Goal: Find specific page/section: Find specific page/section

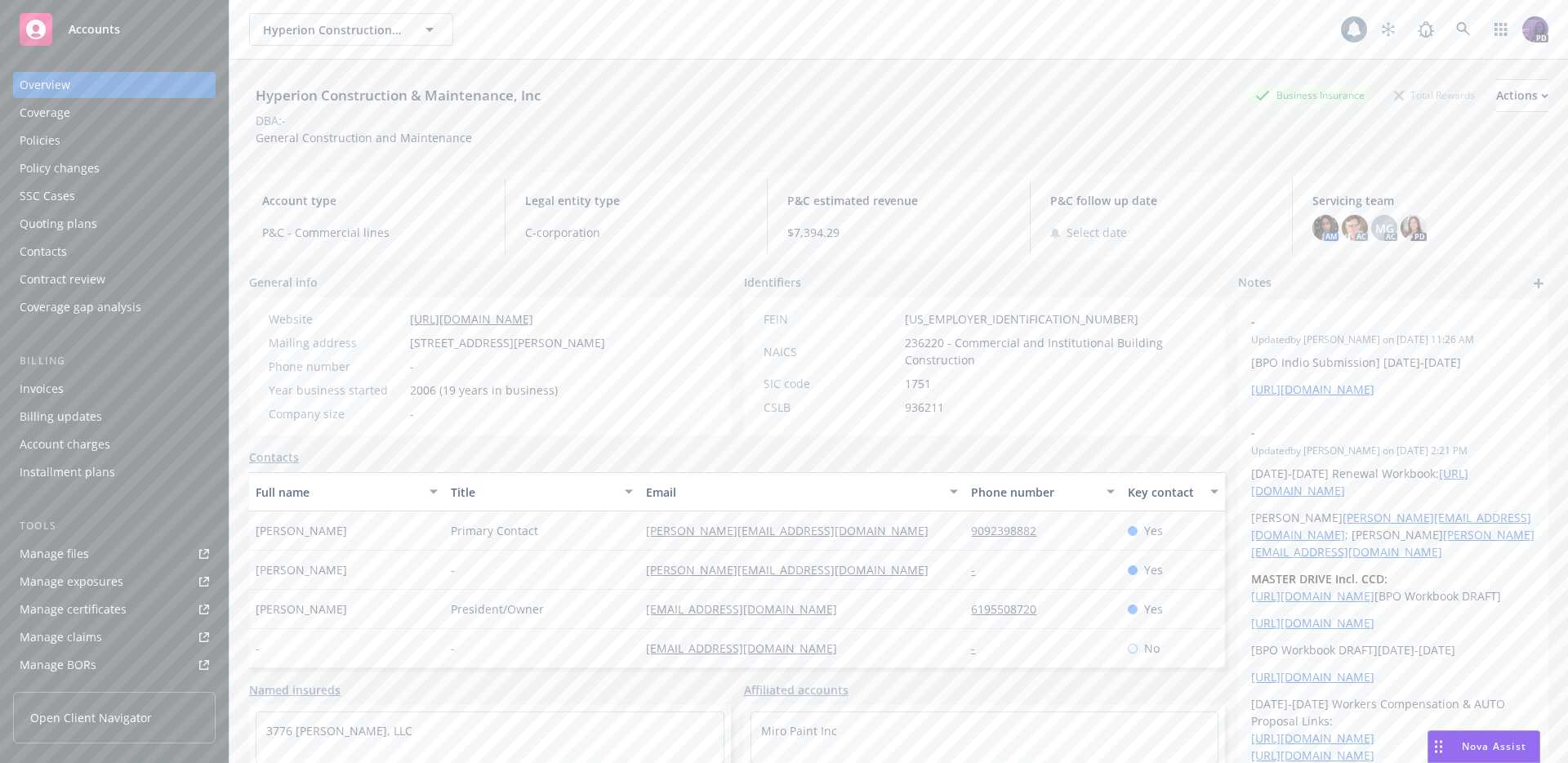
click at [615, 39] on div "Hyperion Construction & Maintenance, Inc Hyperion Construction & Maintenance, I…" at bounding box center [795, 29] width 1092 height 33
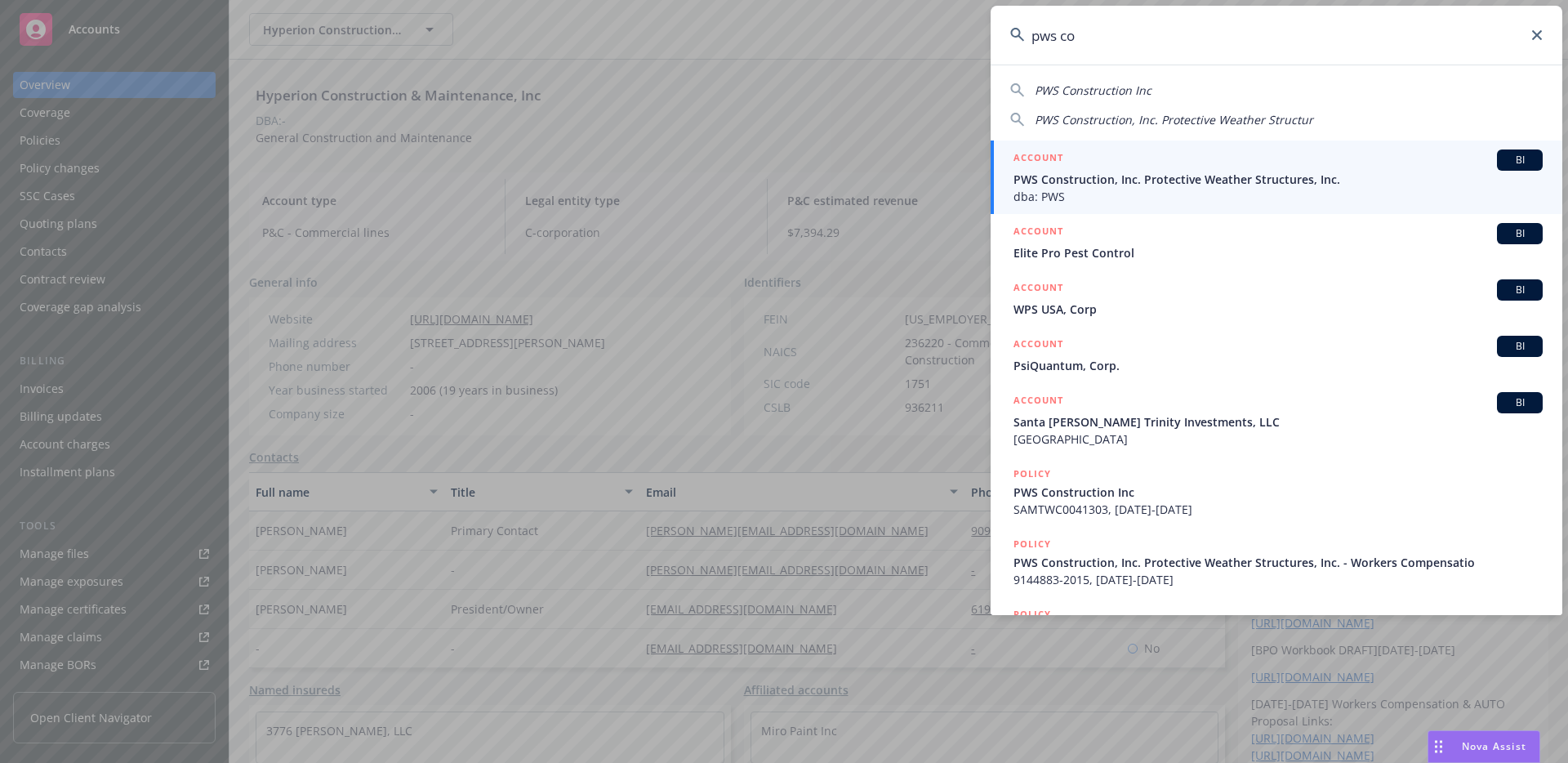
type input "pws co"
click at [1111, 176] on span "PWS Construction, Inc. Protective Weather Structures, Inc." at bounding box center [1279, 179] width 529 height 17
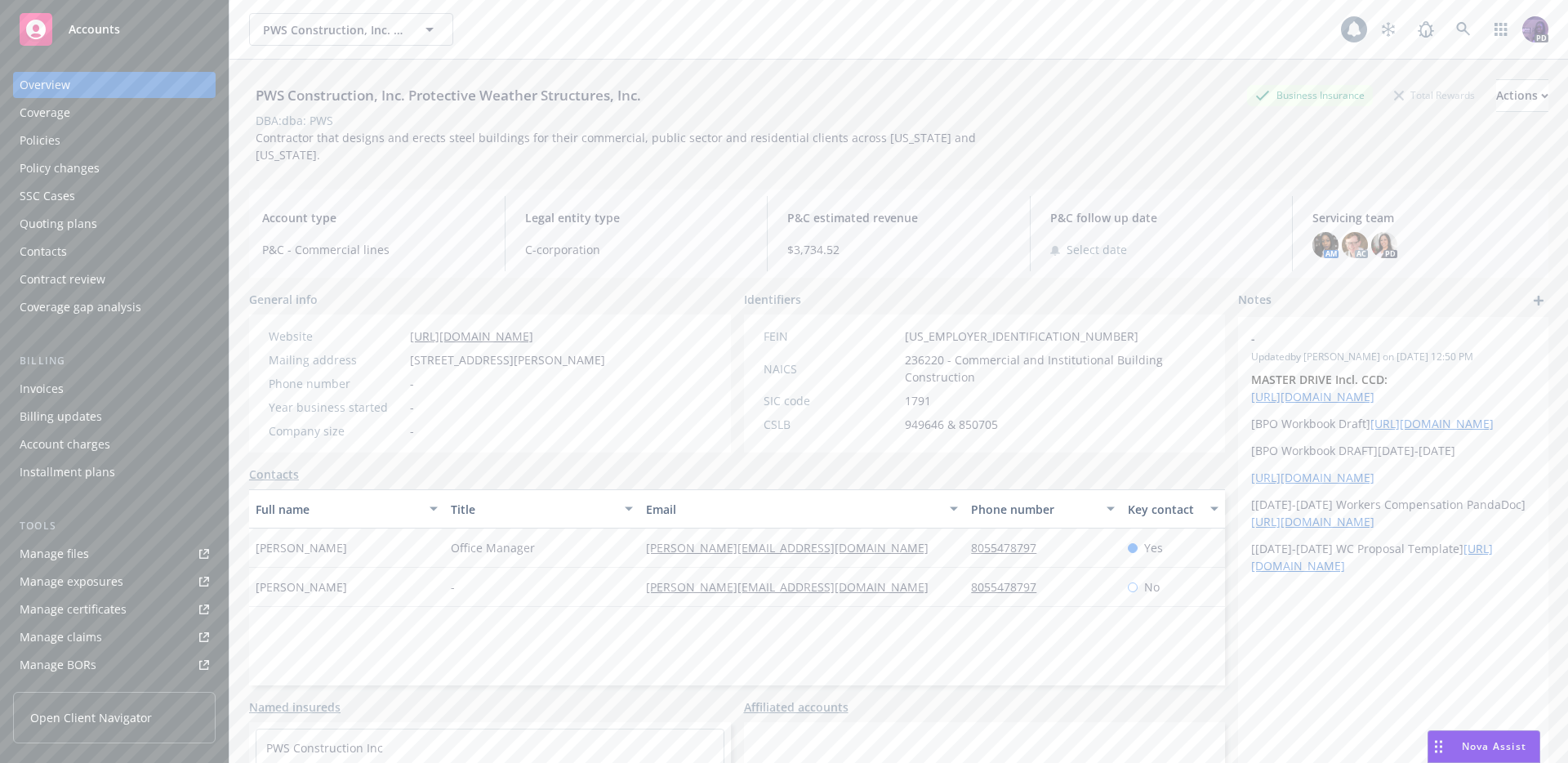
click at [141, 130] on div "Policies" at bounding box center [114, 140] width 190 height 27
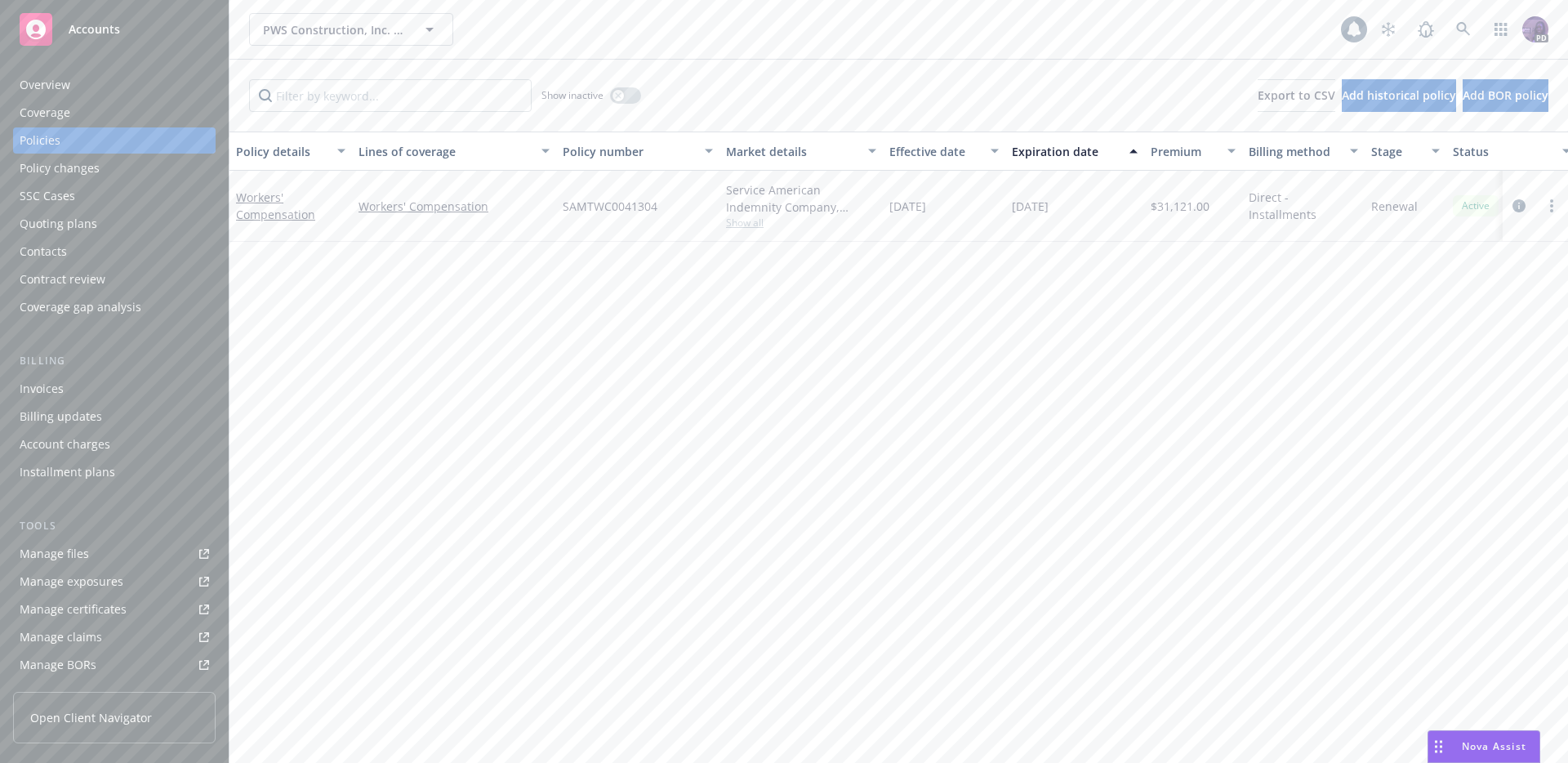
click at [131, 84] on div "Overview" at bounding box center [114, 84] width 190 height 27
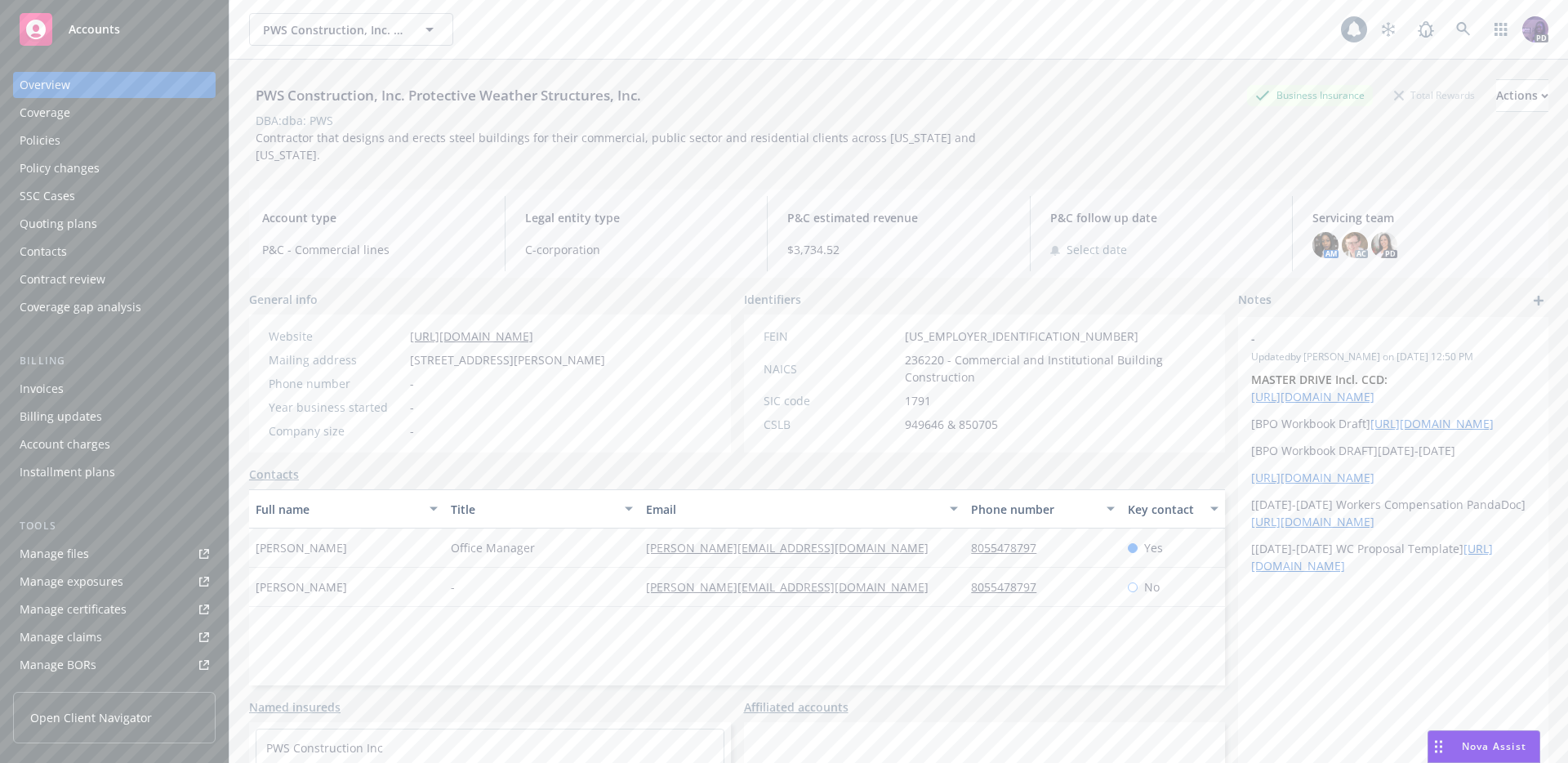
click at [101, 147] on div "Policies" at bounding box center [114, 140] width 190 height 27
